Goal: Navigation & Orientation: Find specific page/section

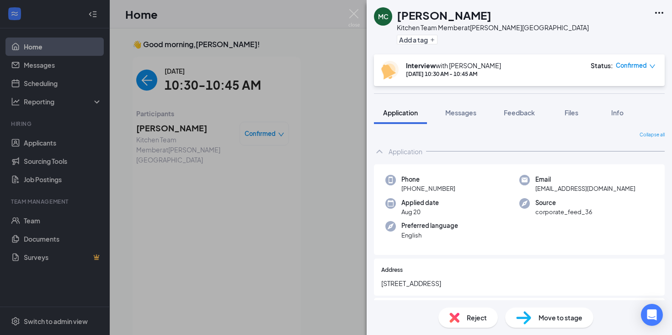
scroll to position [19, 0]
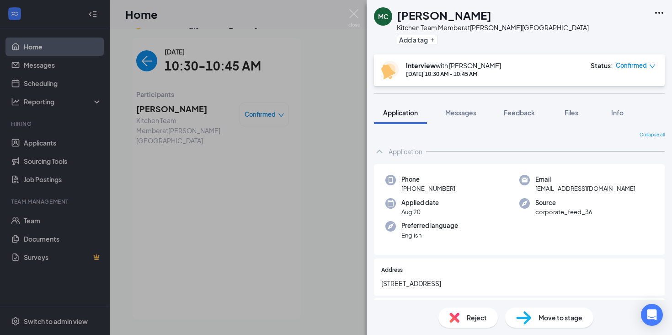
click at [353, 17] on img at bounding box center [353, 18] width 11 height 18
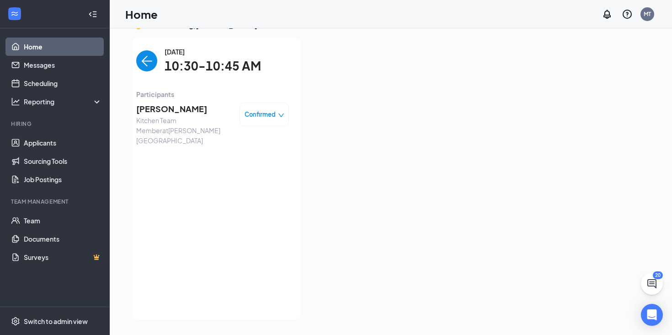
click at [63, 53] on link "Home" at bounding box center [63, 46] width 78 height 18
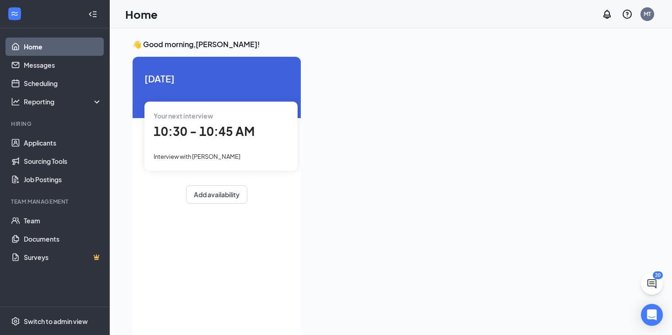
scroll to position [19, 0]
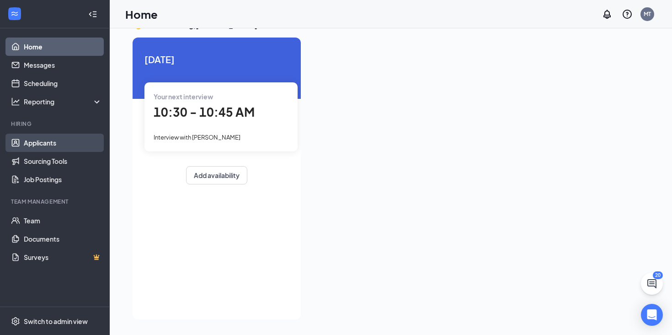
click at [34, 137] on link "Applicants" at bounding box center [63, 143] width 78 height 18
